Goal: Task Accomplishment & Management: Use online tool/utility

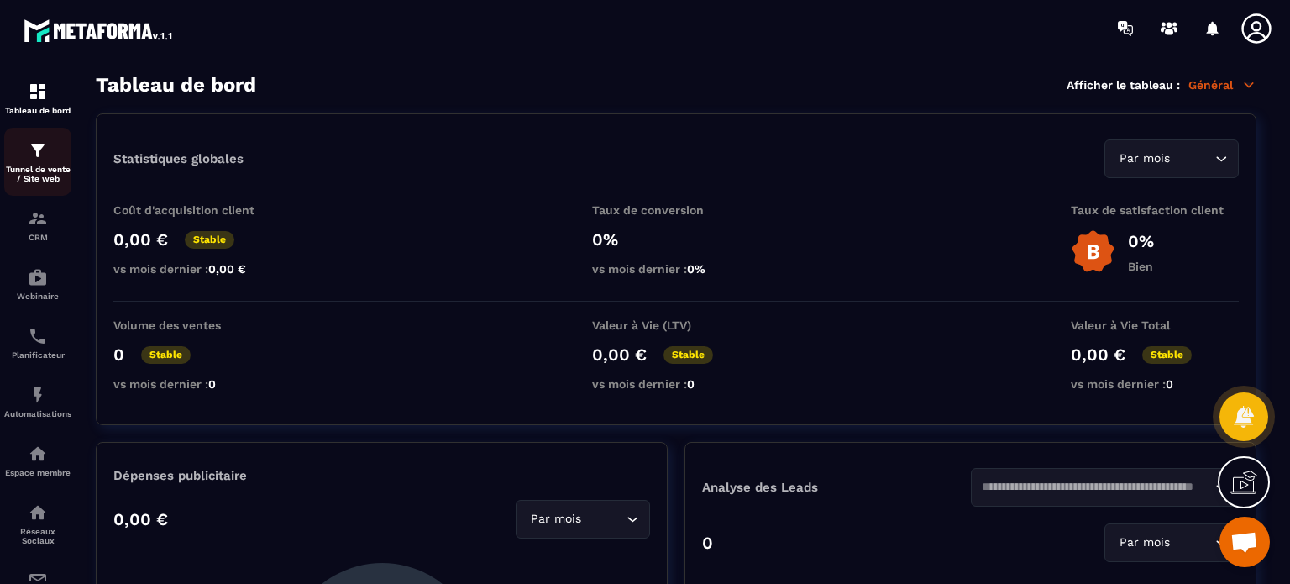
click at [41, 174] on p "Tunnel de vente / Site web" at bounding box center [37, 174] width 67 height 18
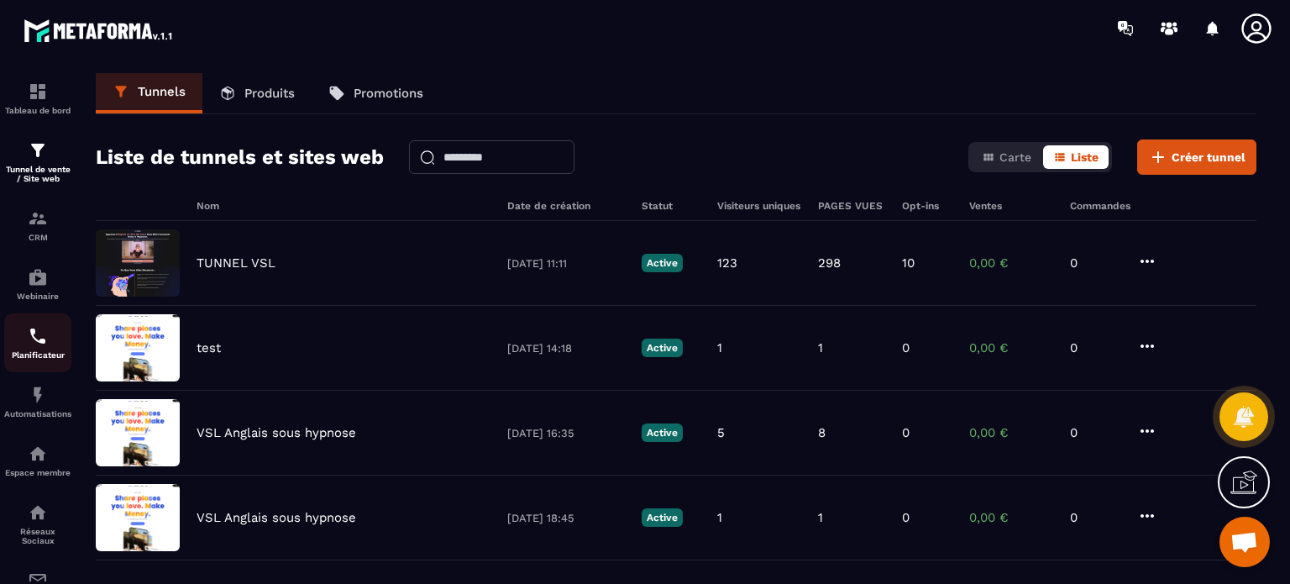
click at [24, 359] on p "Planificateur" at bounding box center [37, 354] width 67 height 9
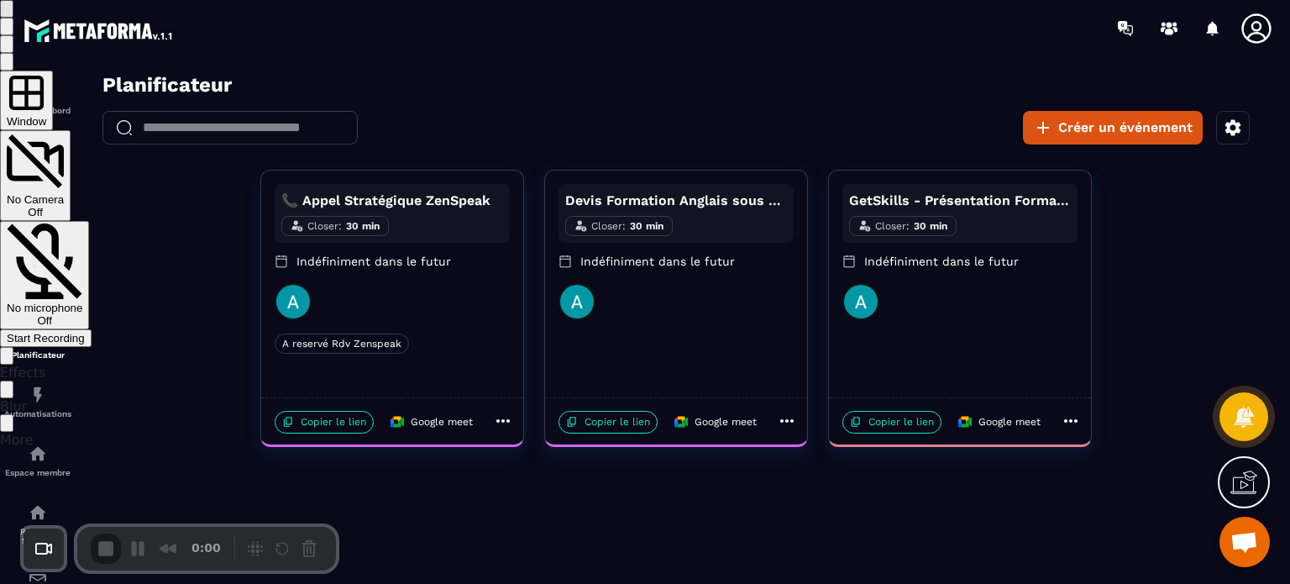
click at [1119, 347] on div at bounding box center [645, 347] width 1290 height 0
click at [85, 332] on div "Start Recording" at bounding box center [46, 338] width 78 height 13
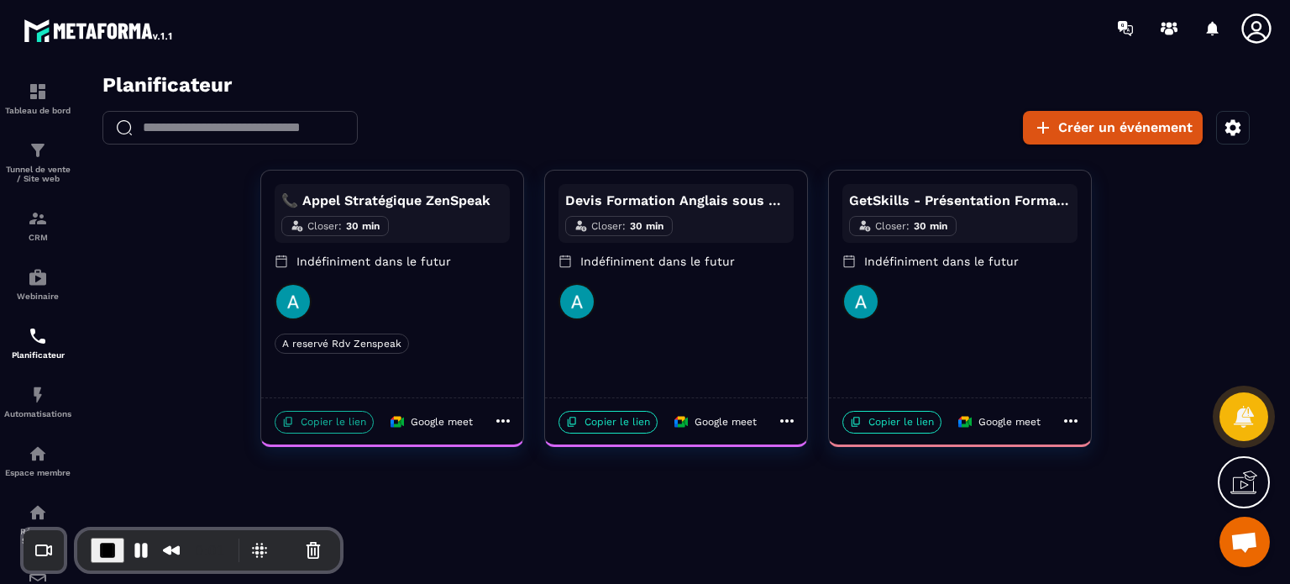
click at [311, 422] on p "Copier le lien" at bounding box center [324, 422] width 99 height 23
click at [496, 418] on icon at bounding box center [503, 421] width 20 height 20
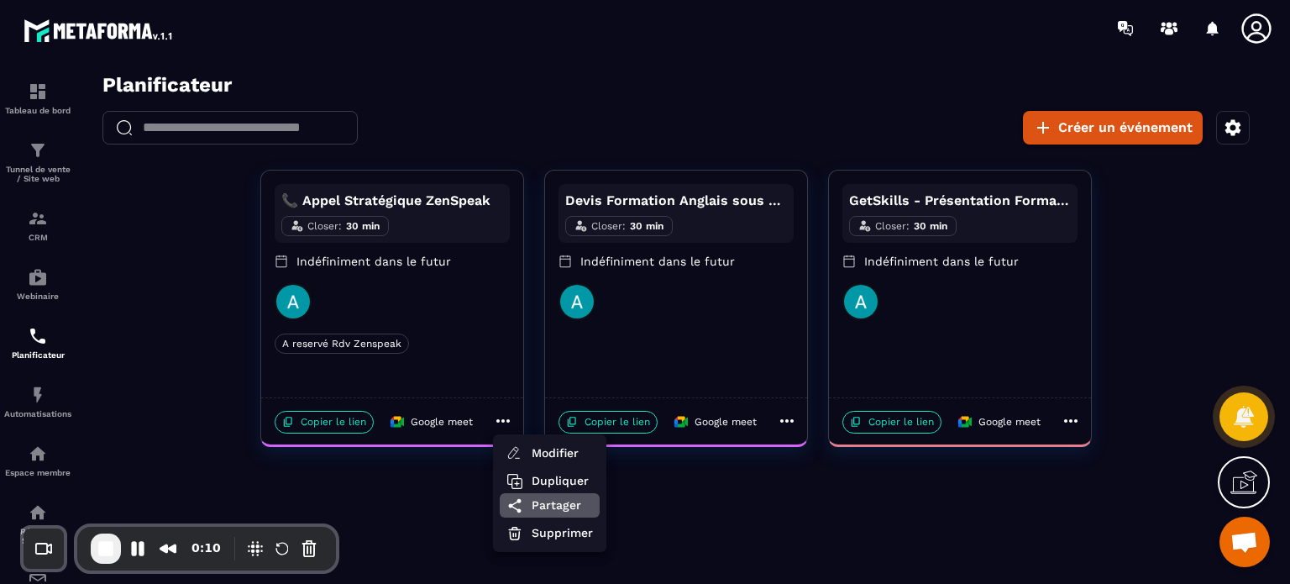
click at [552, 507] on span "Partager" at bounding box center [561, 505] width 61 height 18
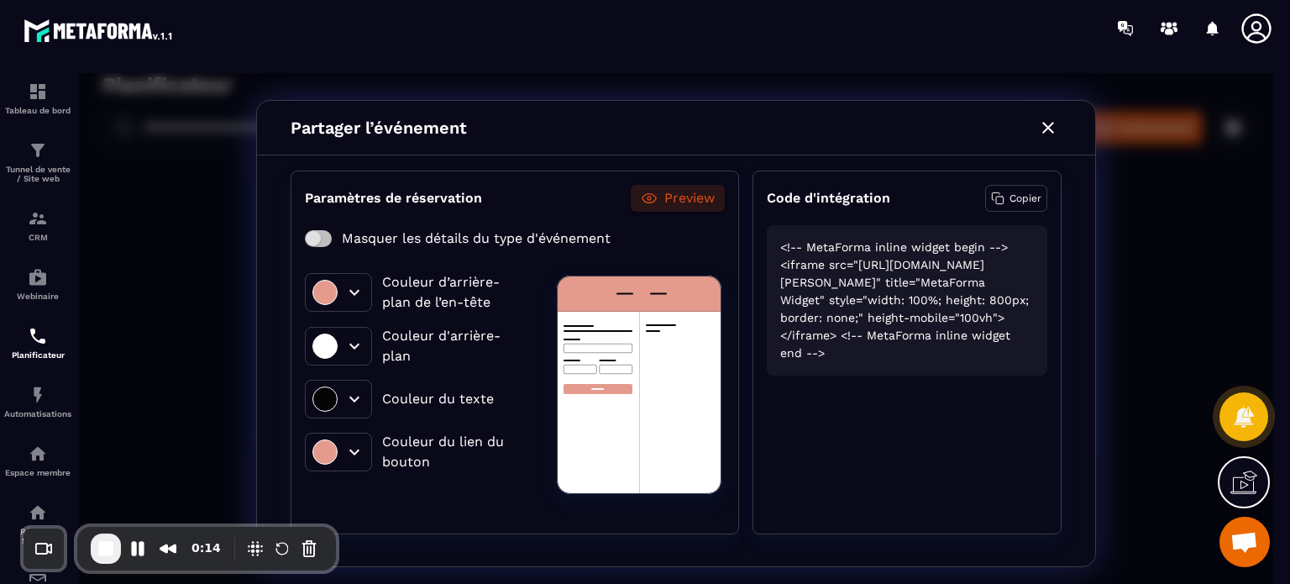
scroll to position [97, 0]
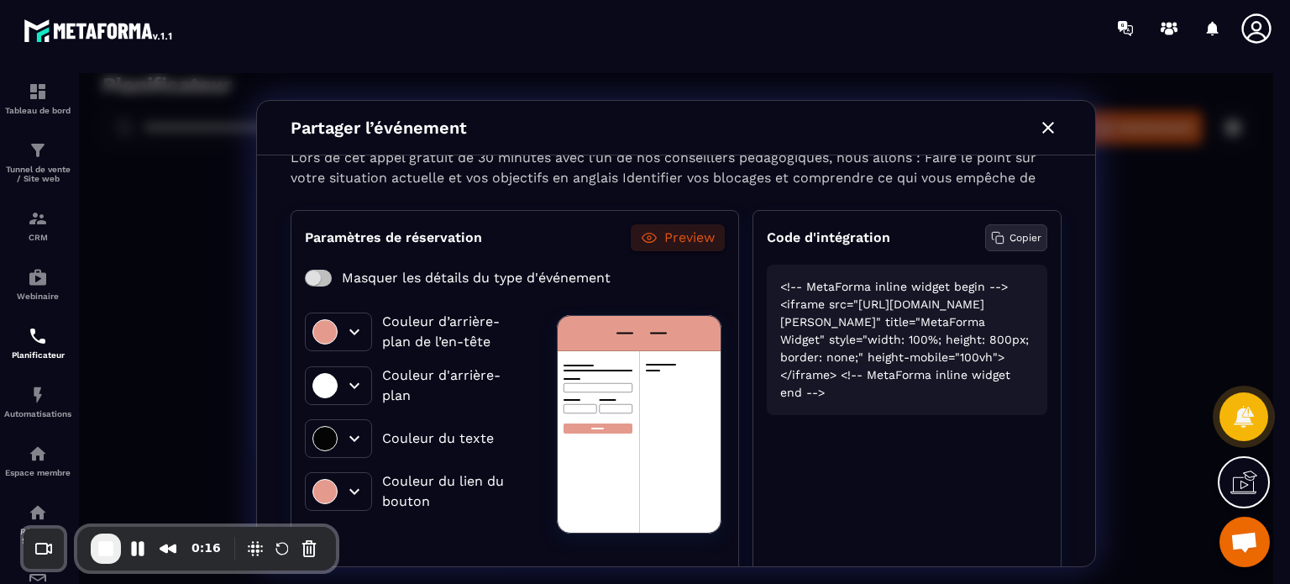
click at [1013, 231] on p "Copier" at bounding box center [1025, 237] width 32 height 15
click at [111, 542] on span "End Recording" at bounding box center [106, 548] width 20 height 20
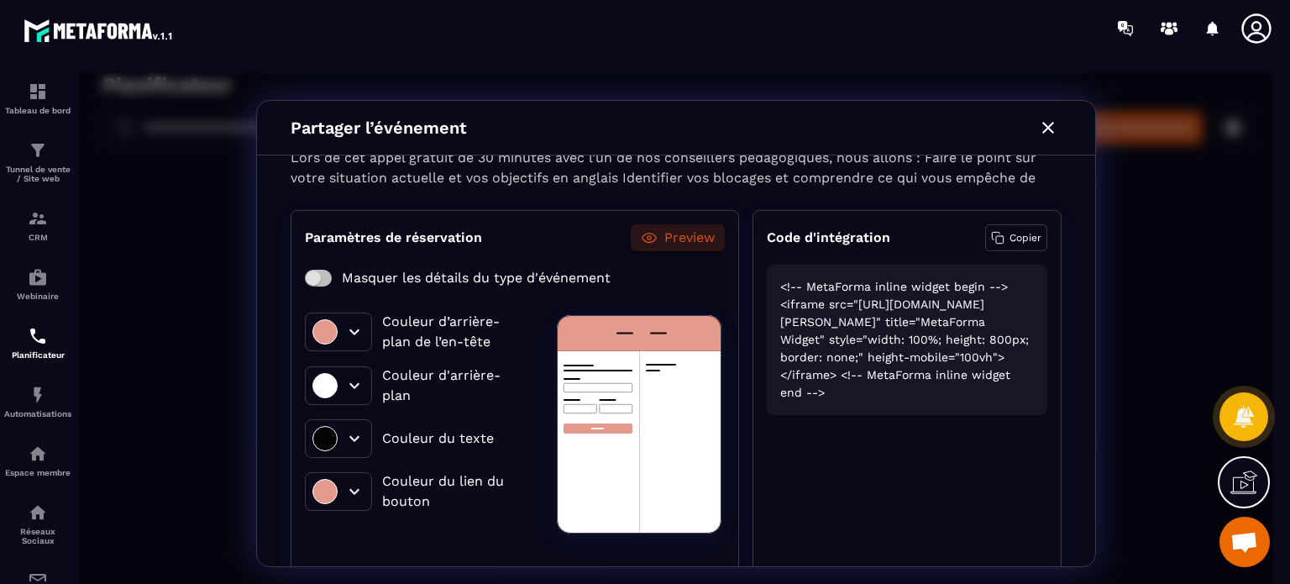
click at [1049, 132] on icon "button" at bounding box center [1048, 128] width 20 height 20
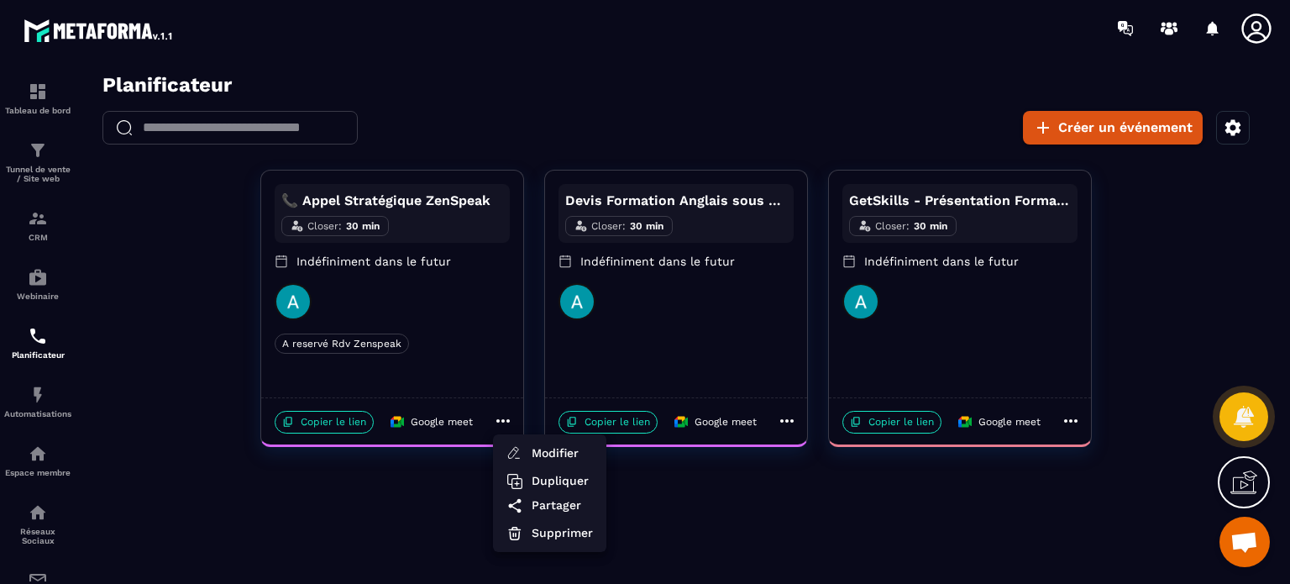
click at [1239, 25] on icon at bounding box center [1256, 29] width 34 height 34
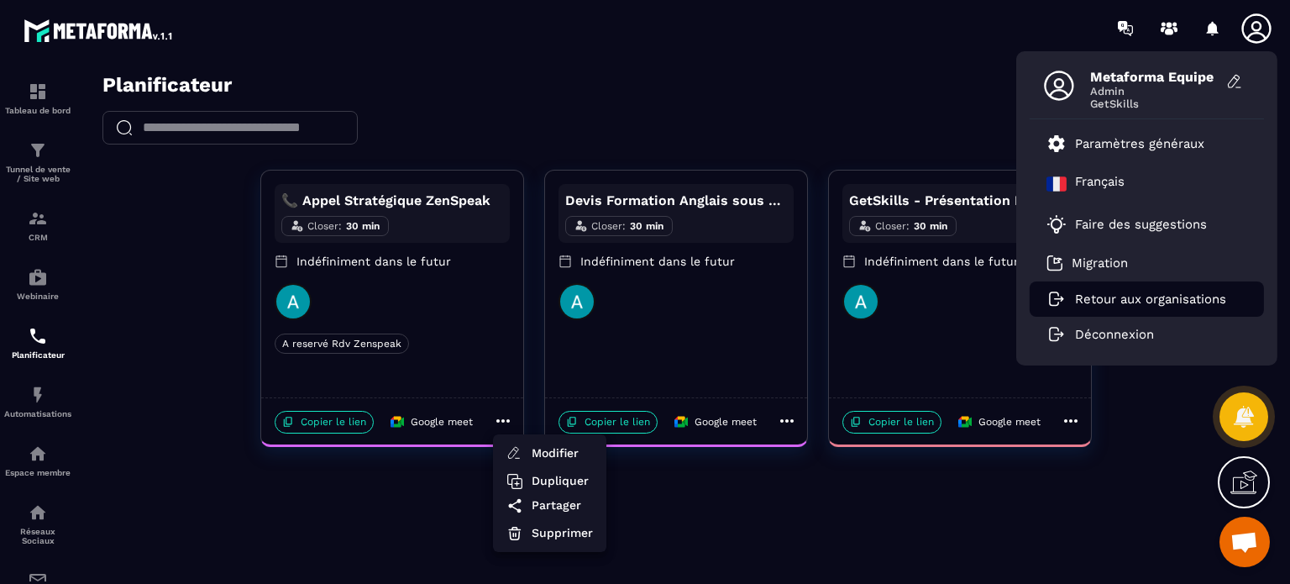
click at [1124, 304] on p "Retour aux organisations" at bounding box center [1150, 298] width 151 height 15
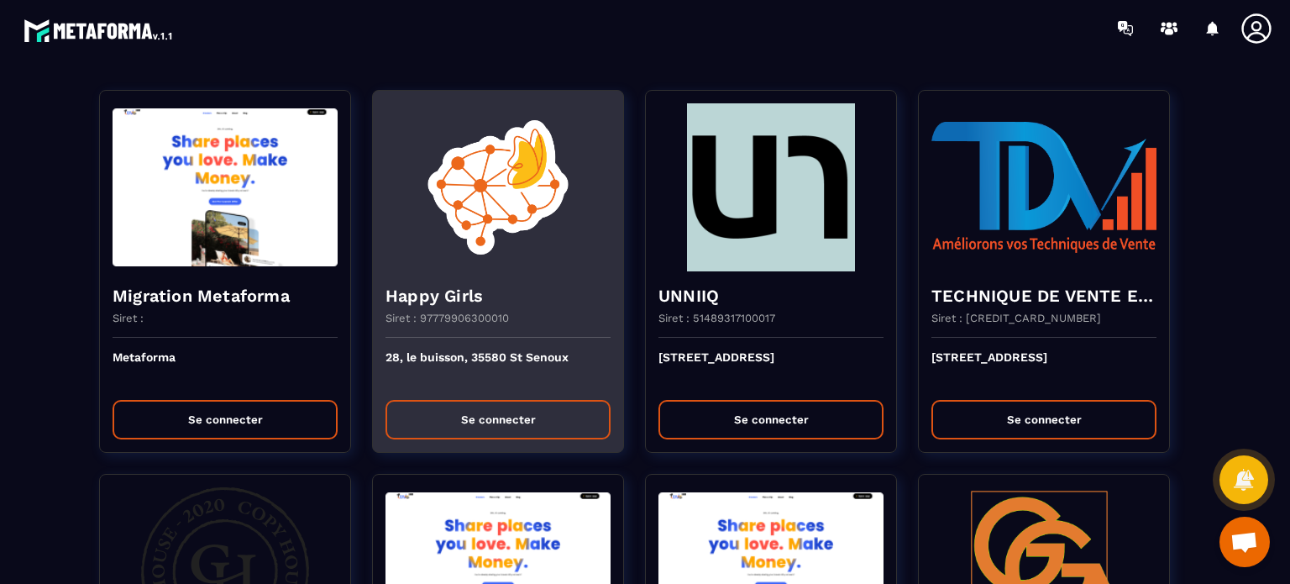
click at [440, 423] on button "Se connecter" at bounding box center [497, 419] width 225 height 39
